Goal: Transaction & Acquisition: Purchase product/service

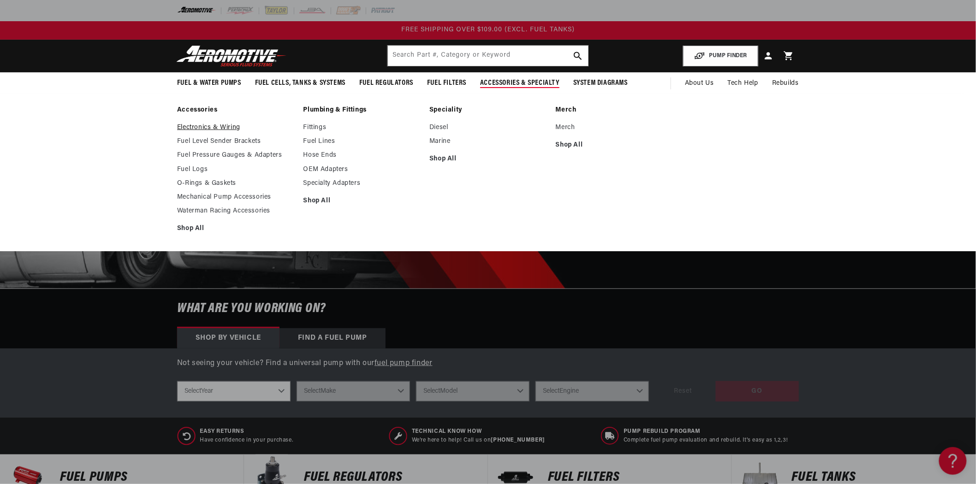
drag, startPoint x: 210, startPoint y: 125, endPoint x: 211, endPoint y: 130, distance: 5.2
click at [210, 125] on link "Electronics & Wiring" at bounding box center [235, 128] width 117 height 8
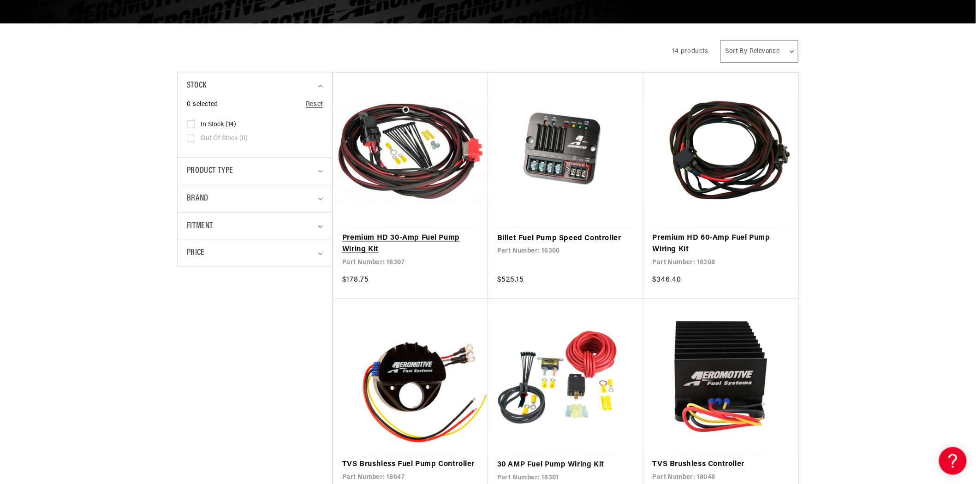
scroll to position [205, 0]
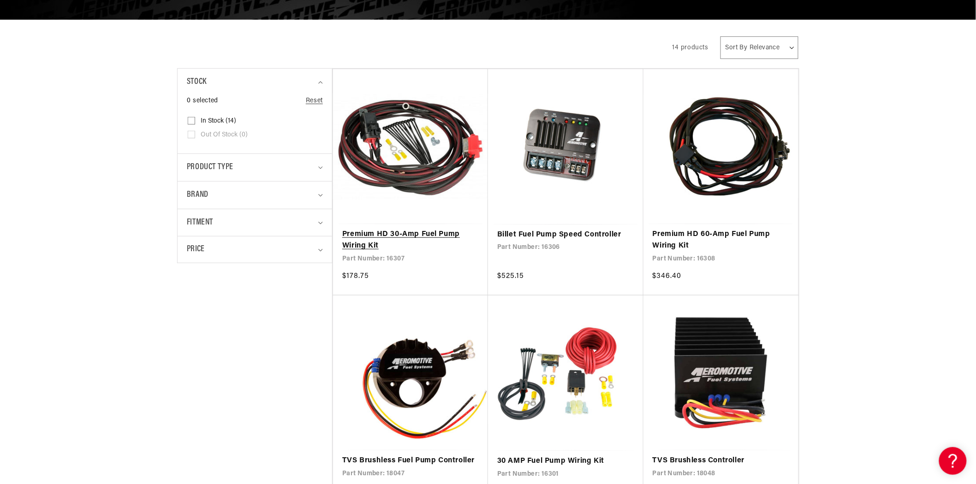
click at [403, 229] on link "Premium HD 30-Amp Fuel Pump Wiring Kit" at bounding box center [410, 241] width 137 height 24
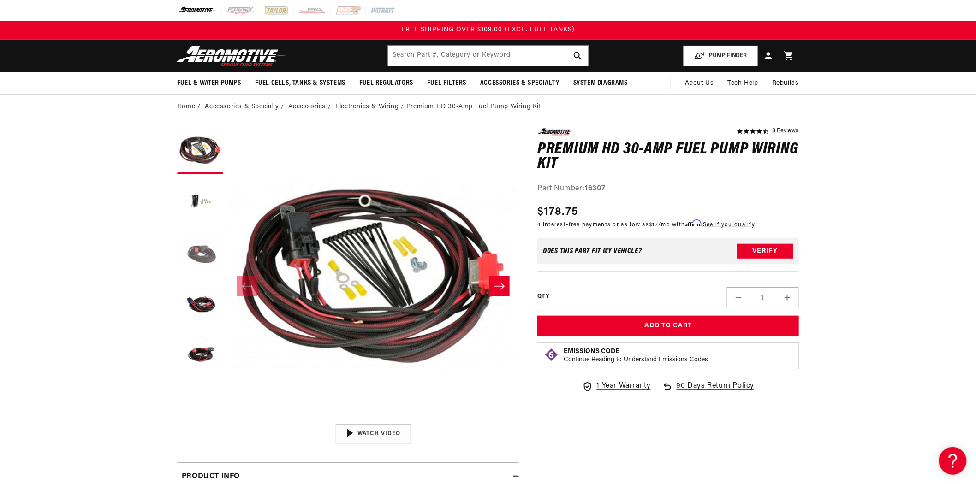
click at [201, 254] on button "Load image 3 in gallery view" at bounding box center [200, 253] width 46 height 46
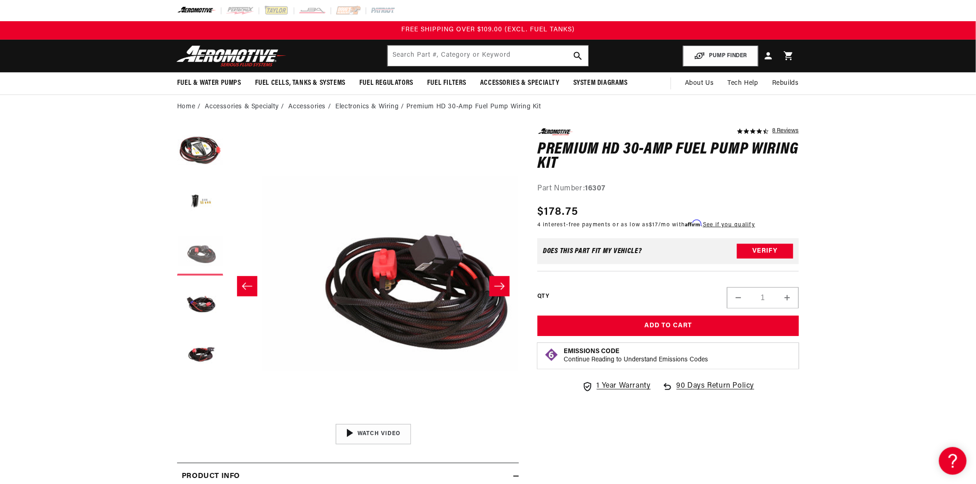
scroll to position [0, 583]
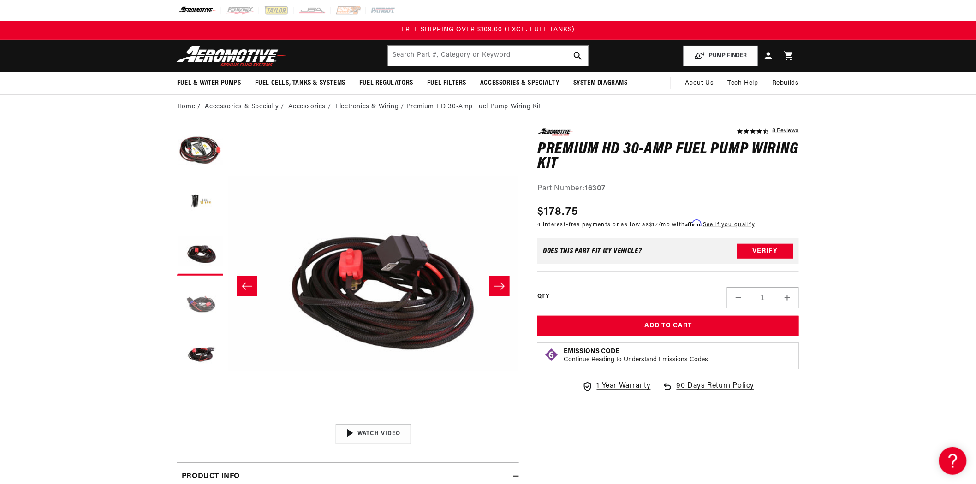
click at [209, 303] on button "Load image 4 in gallery view" at bounding box center [200, 303] width 46 height 46
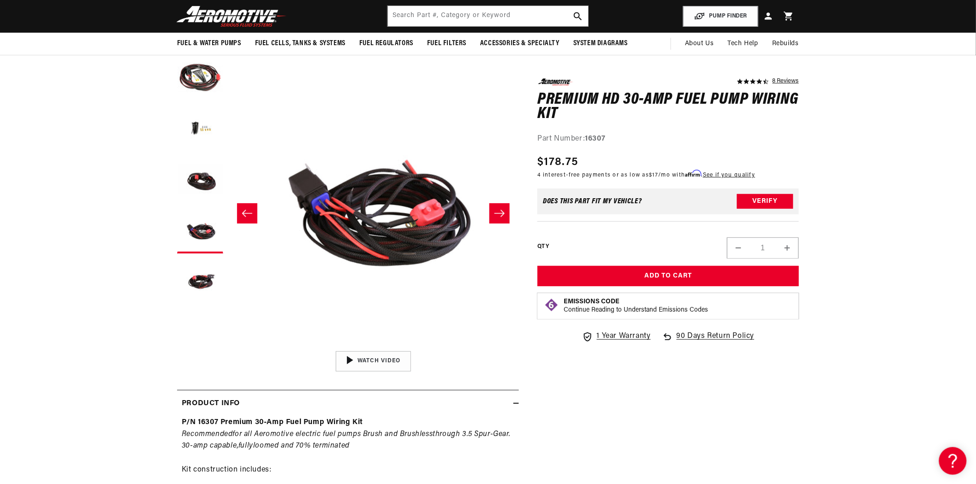
scroll to position [51, 0]
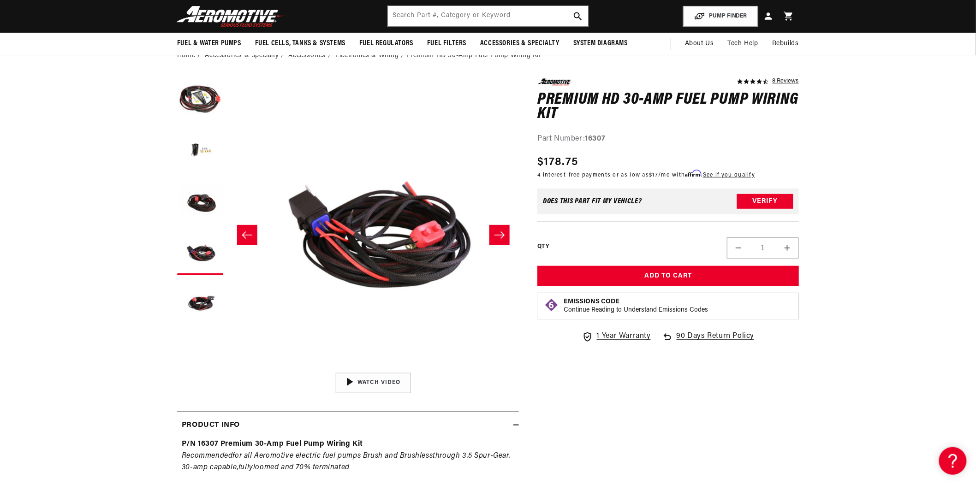
click at [496, 237] on icon "Slide right" at bounding box center [499, 235] width 11 height 9
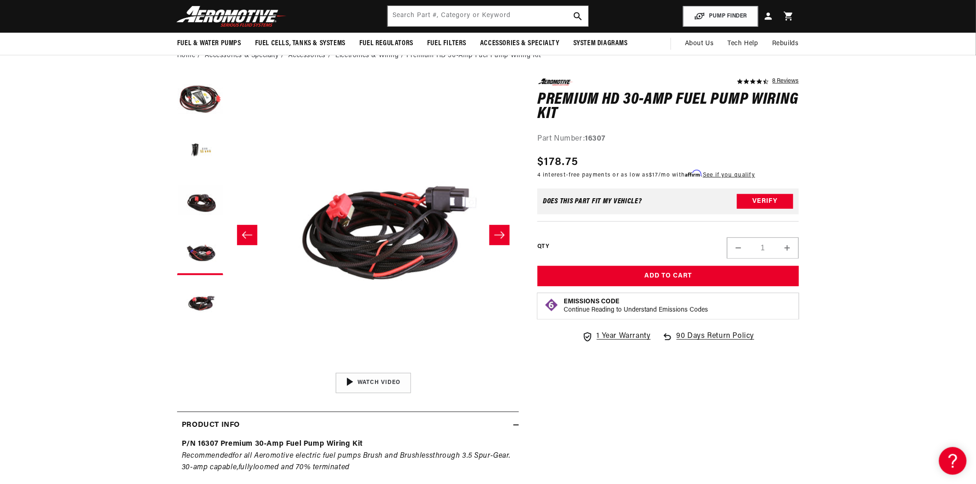
scroll to position [0, 1165]
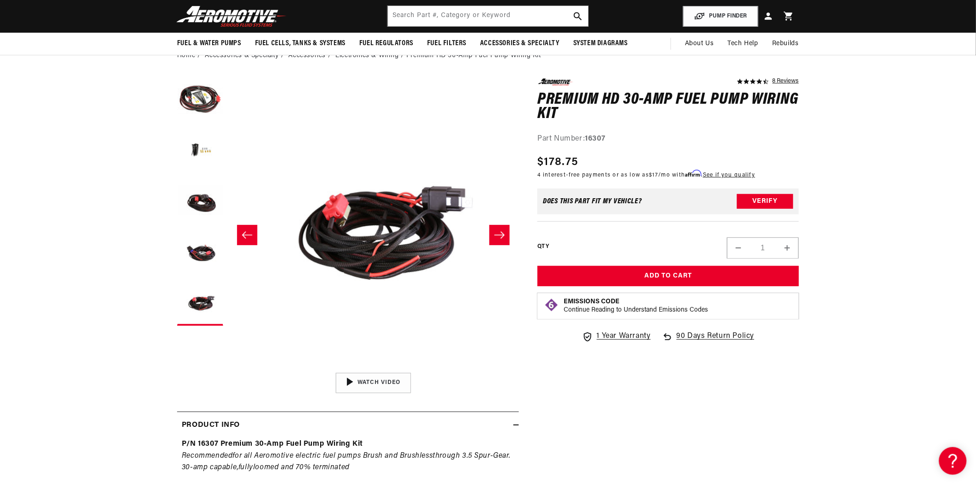
click at [494, 236] on button "Slide right" at bounding box center [499, 235] width 20 height 20
click at [245, 235] on icon "Slide left" at bounding box center [247, 235] width 10 height 7
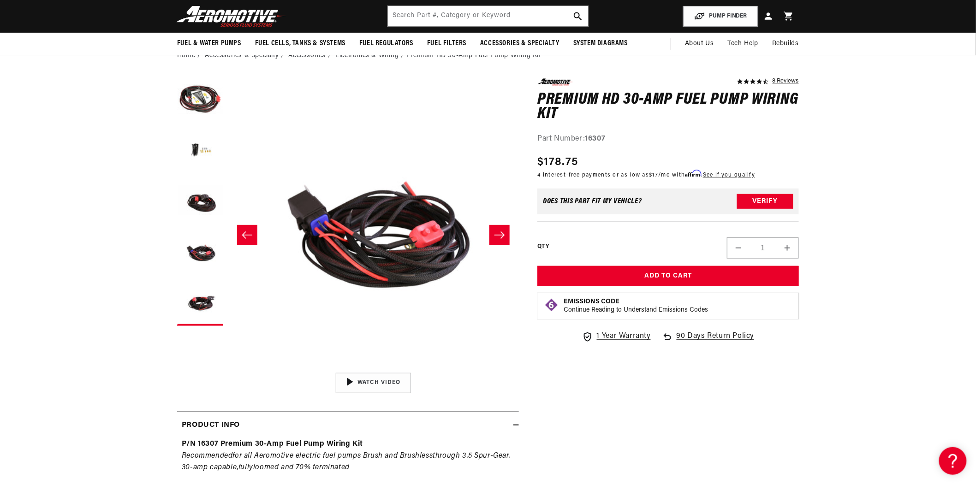
click at [245, 235] on icon "Slide left" at bounding box center [247, 235] width 10 height 7
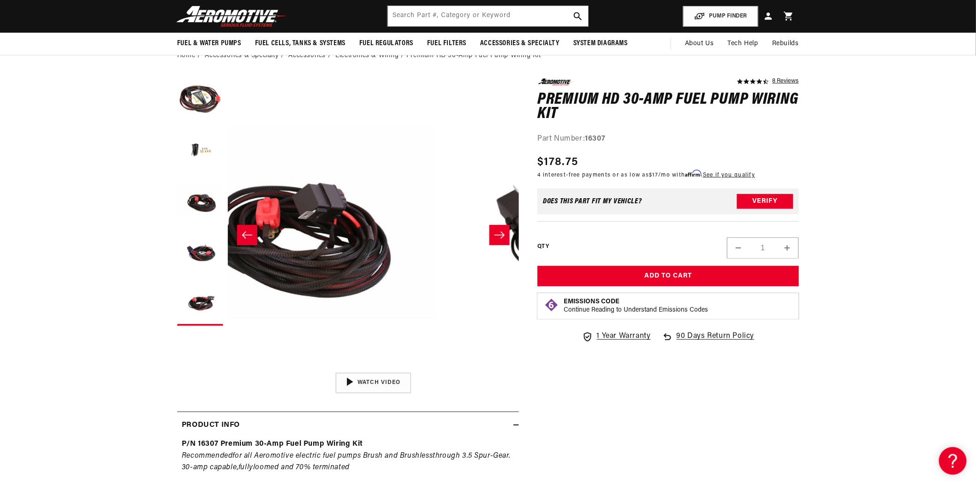
click at [245, 235] on icon "Slide left" at bounding box center [247, 235] width 10 height 7
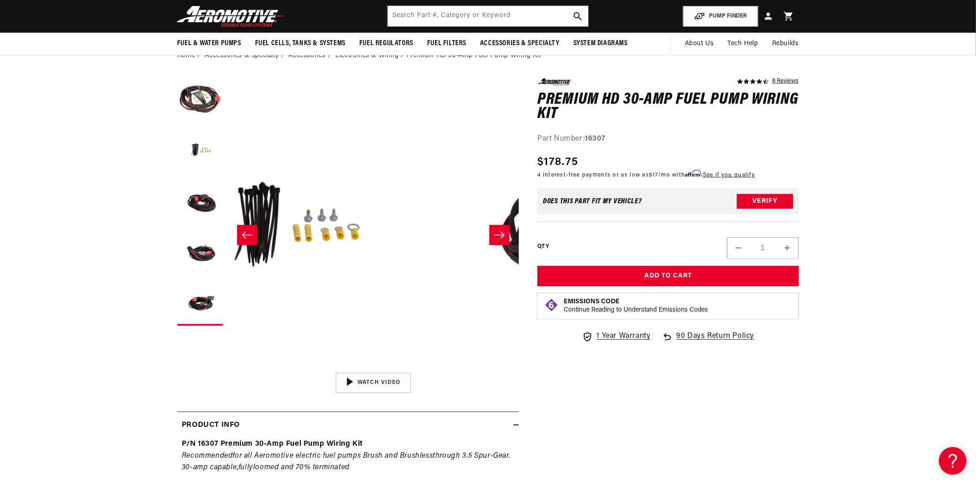
click at [245, 235] on icon "Slide left" at bounding box center [247, 235] width 10 height 7
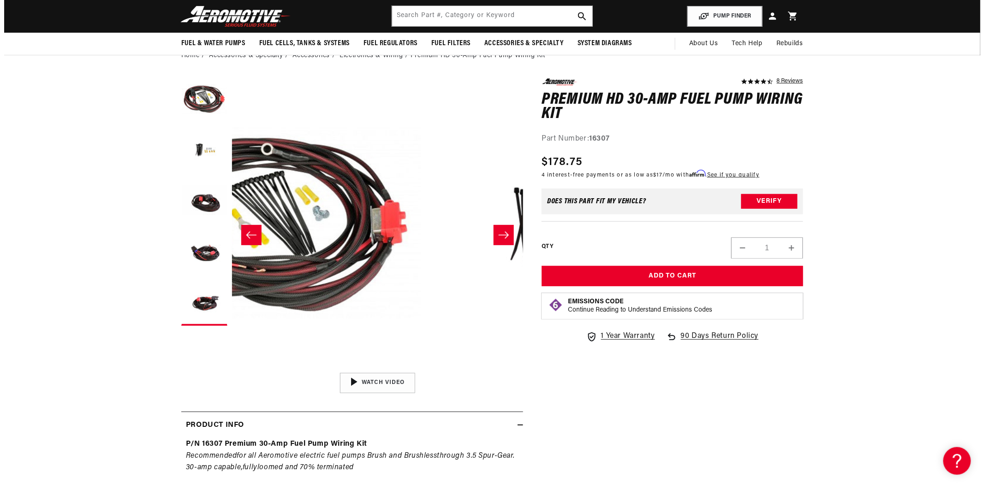
scroll to position [0, 0]
